Goal: Task Accomplishment & Management: Use online tool/utility

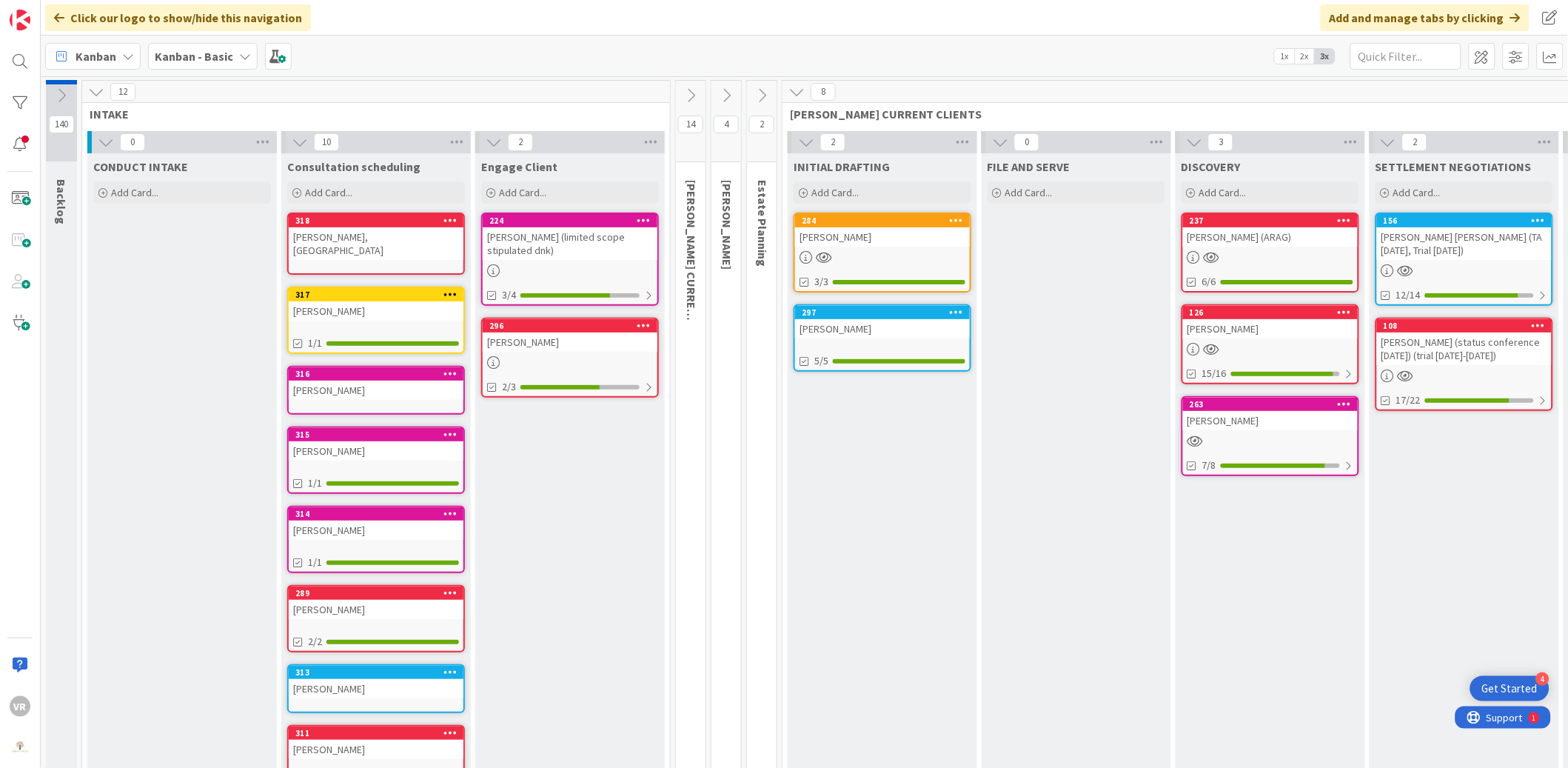
click at [365, 381] on div "[PERSON_NAME]" at bounding box center [376, 391] width 174 height 19
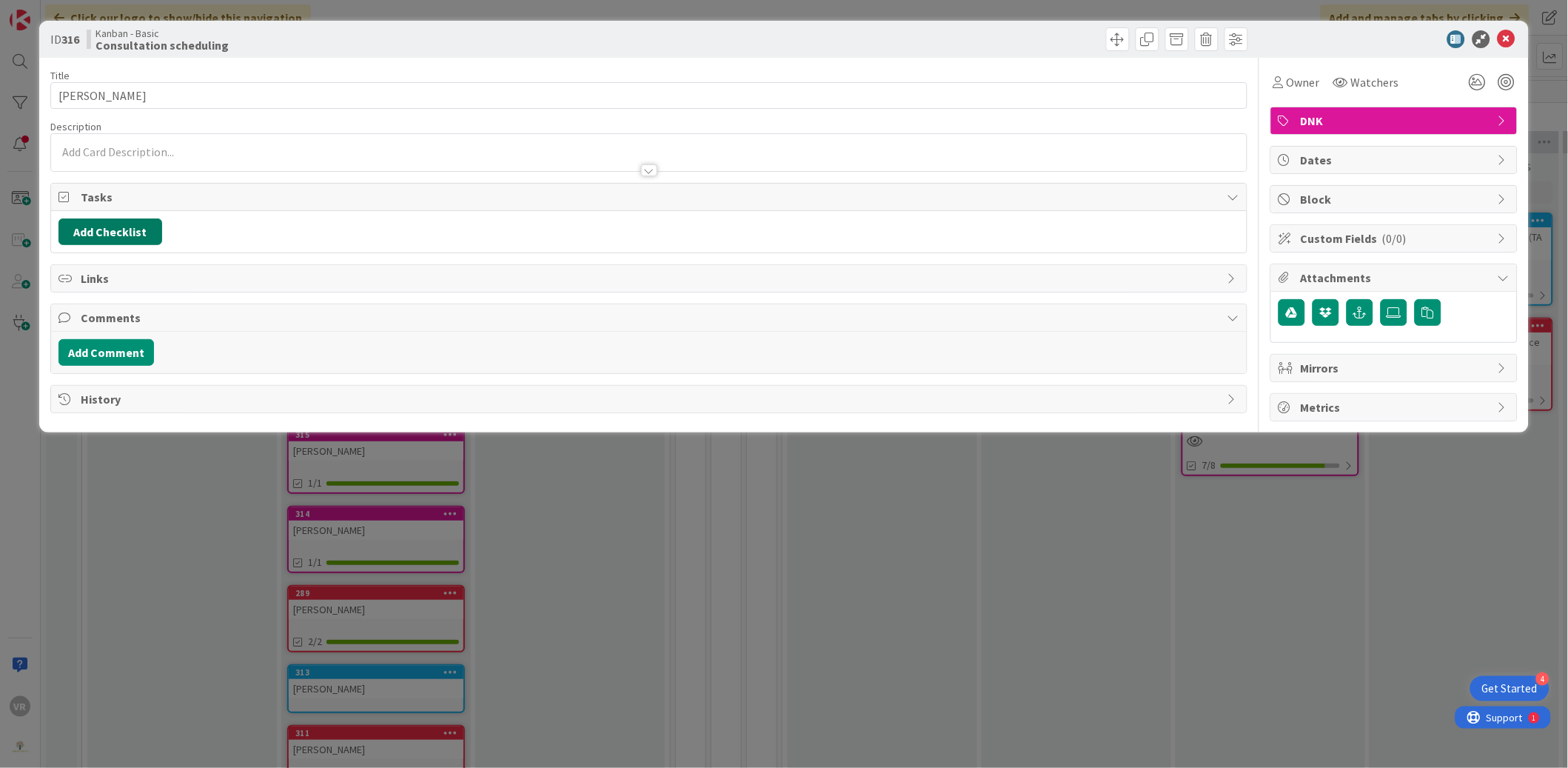
click at [140, 224] on button "Add Checklist" at bounding box center [109, 232] width 103 height 27
click at [164, 307] on input at bounding box center [180, 303] width 230 height 27
type input "I"
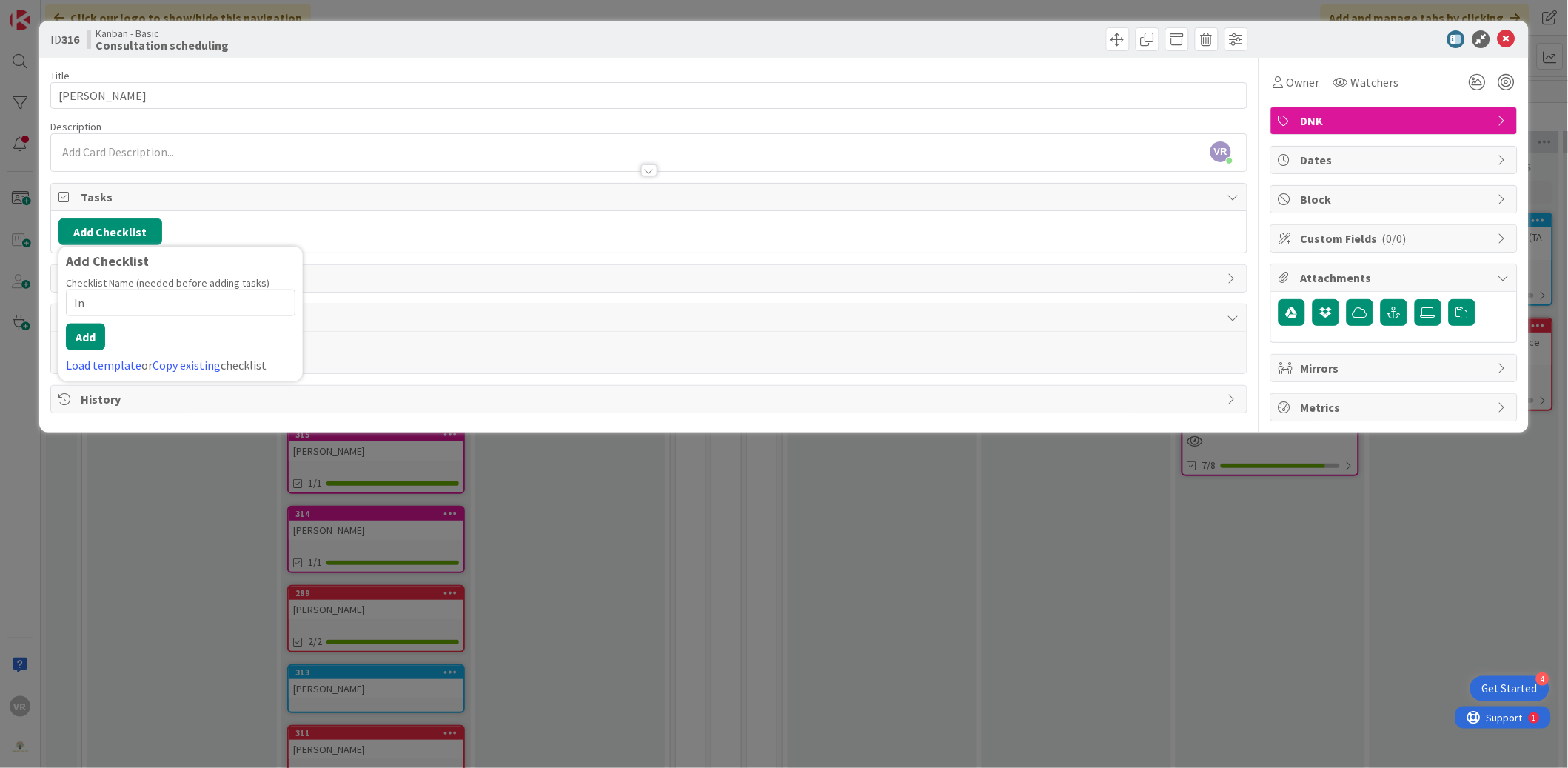
type input "I"
click at [154, 146] on div "VR [PERSON_NAME] just joined" at bounding box center [649, 152] width 1195 height 37
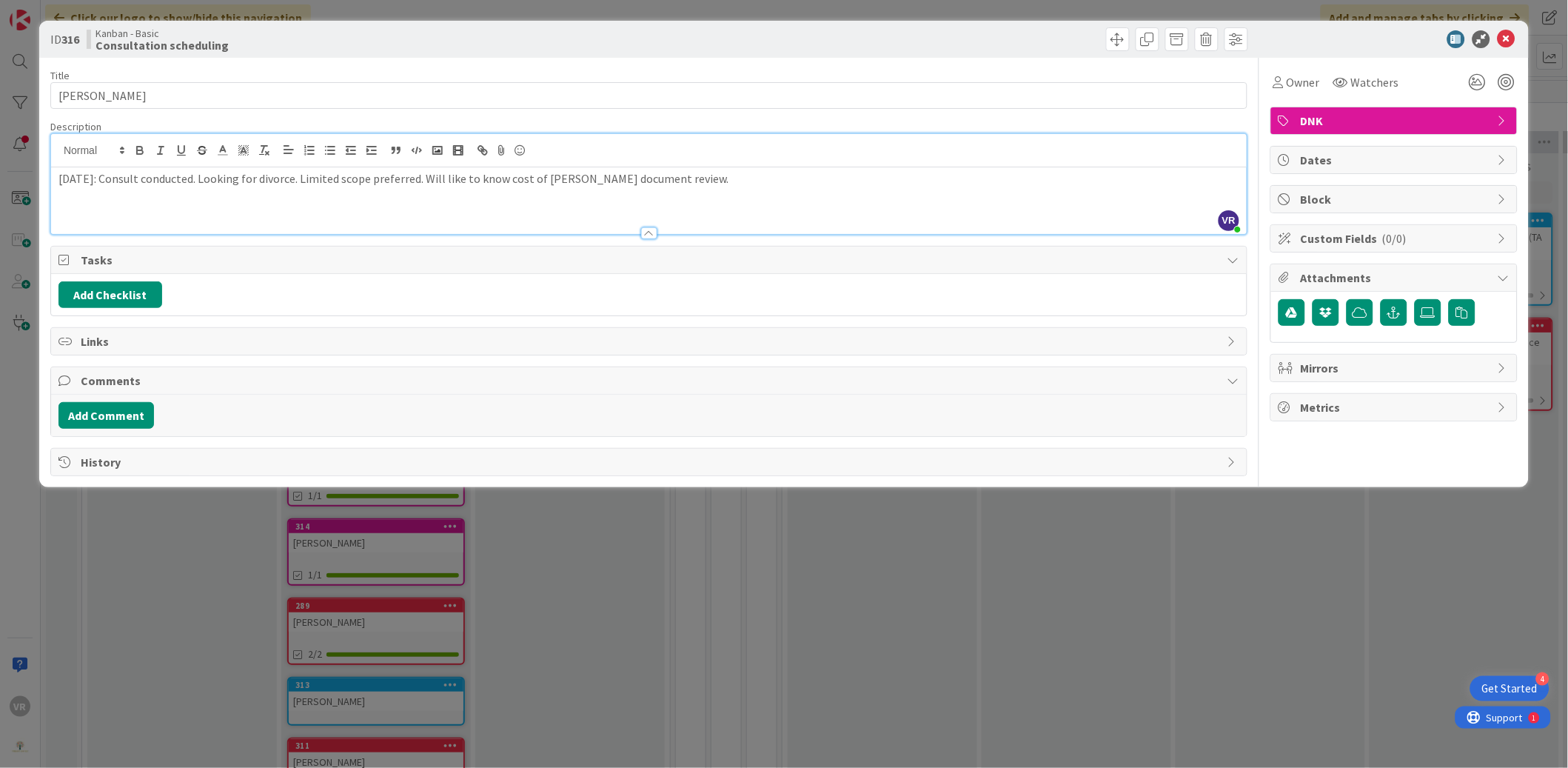
click at [19, 353] on div "ID 316 Kanban - Basic Consultation scheduling Title 12 / 128 [PERSON_NAME] Desc…" at bounding box center [784, 384] width 1568 height 768
